Goal: Information Seeking & Learning: Learn about a topic

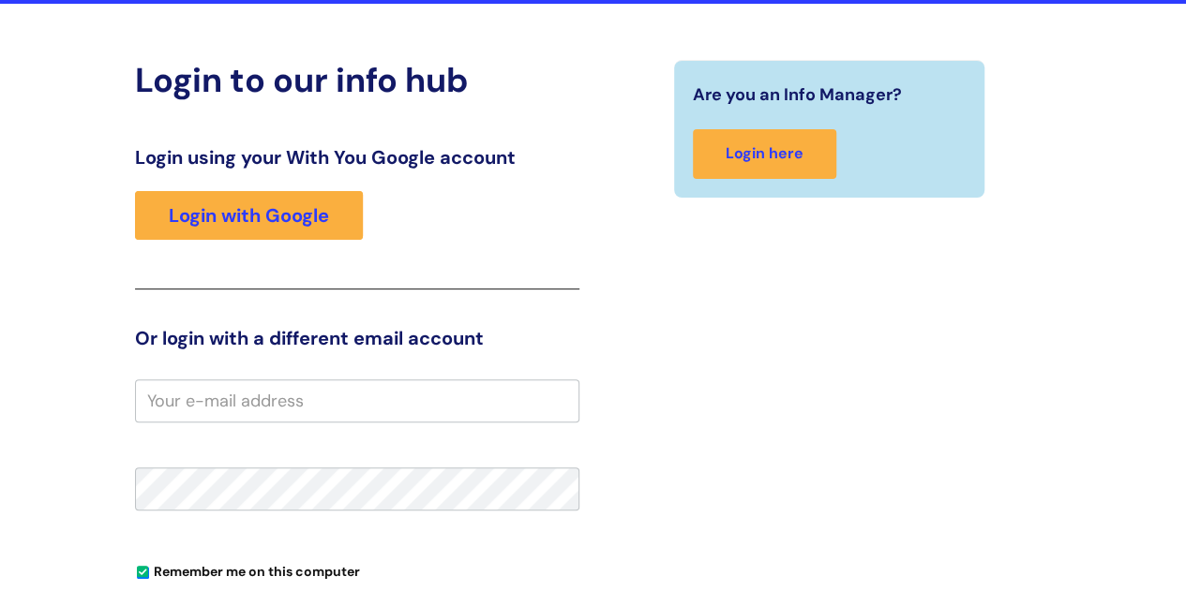
scroll to position [193, 0]
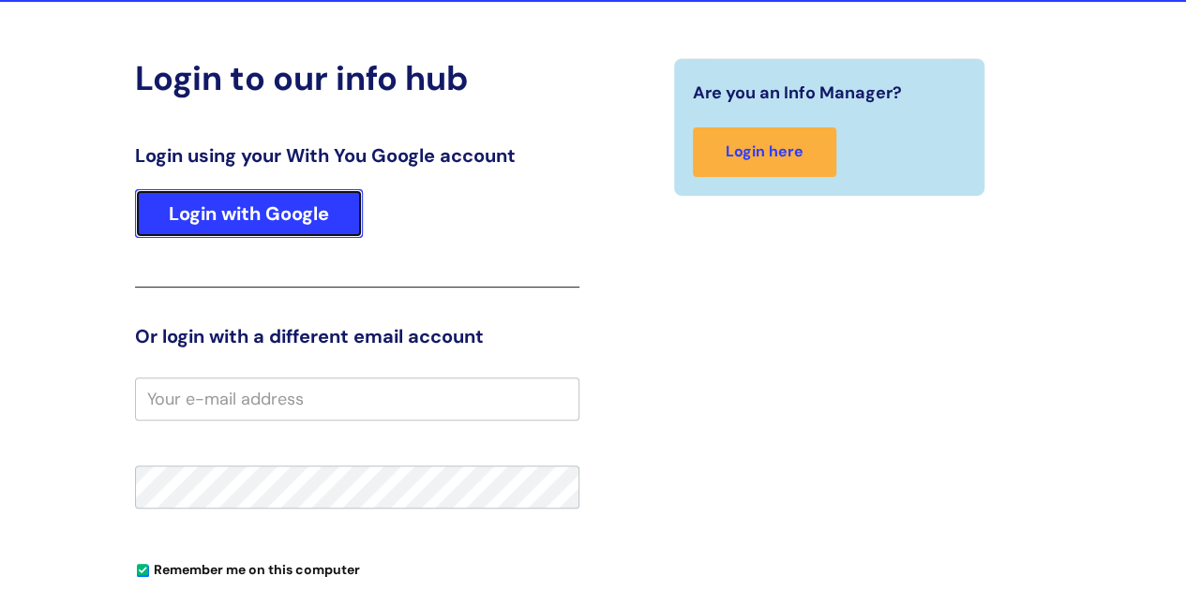
click at [231, 196] on link "Login with Google" at bounding box center [249, 213] width 228 height 49
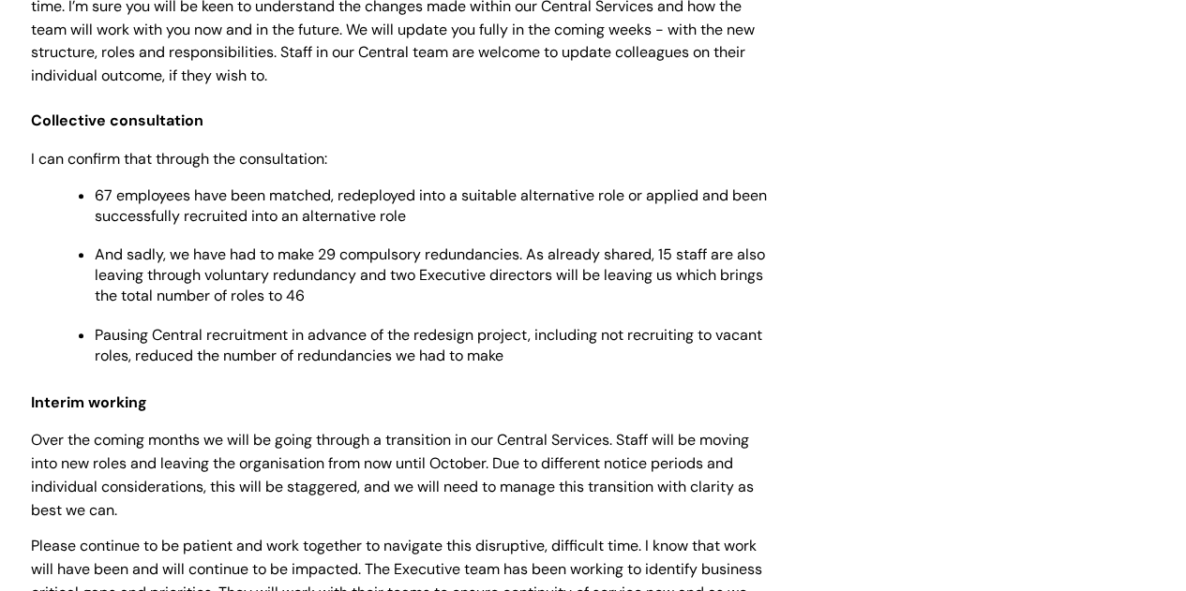
scroll to position [699, 0]
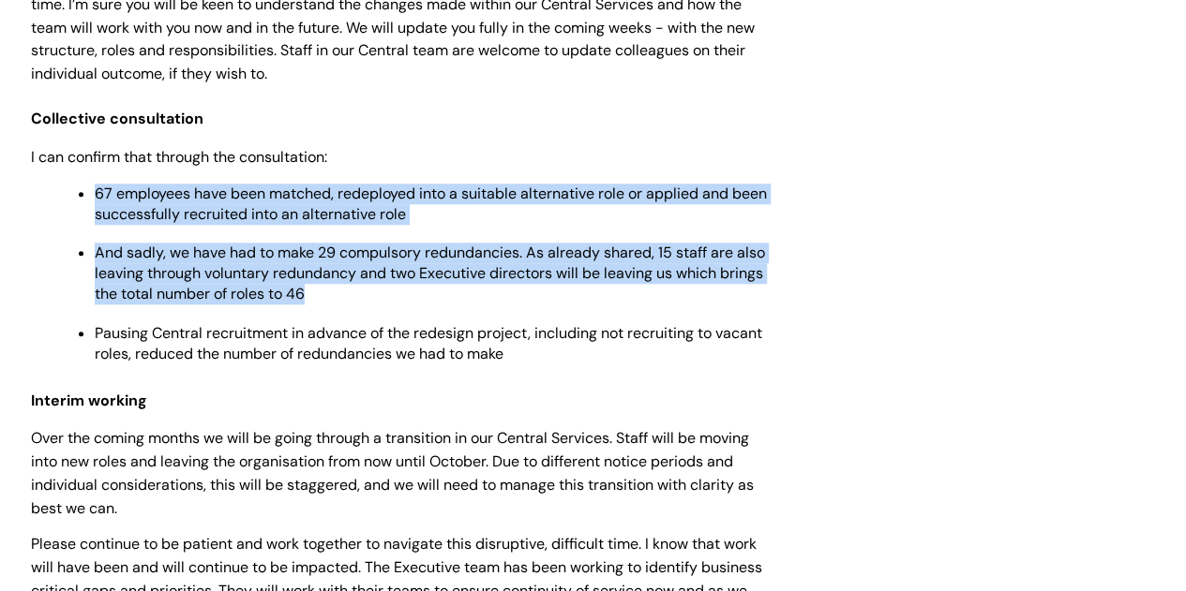
drag, startPoint x: 91, startPoint y: 219, endPoint x: 460, endPoint y: 340, distance: 388.6
click at [460, 340] on ul "67 employees have been matched, redeployed into a suitable alternative role or …" at bounding box center [411, 273] width 722 height 184
copy ul "67 employees have been matched, redeployed into a suitable alternative role or …"
